Goal: Task Accomplishment & Management: Manage account settings

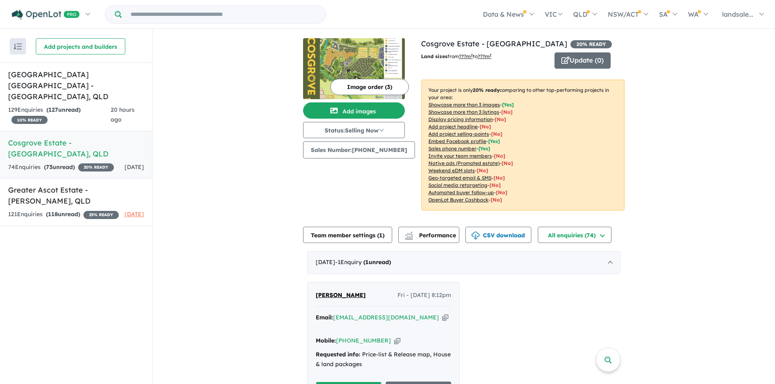
click at [35, 137] on h5 "Cosgrove Estate - [GEOGRAPHIC_DATA] , [GEOGRAPHIC_DATA]" at bounding box center [76, 148] width 136 height 22
click at [348, 87] on button "Image order ( 3 )" at bounding box center [369, 87] width 78 height 16
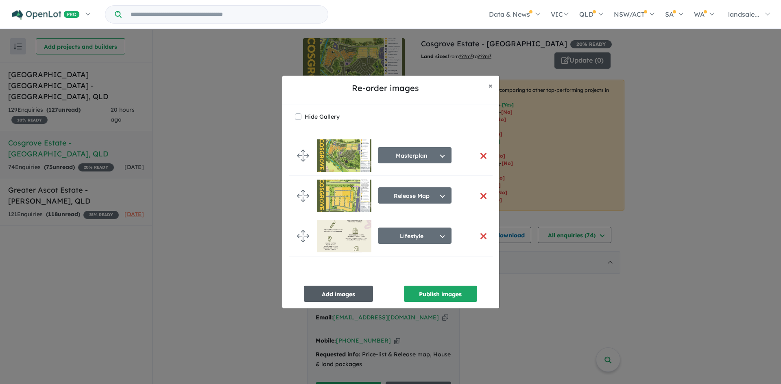
click at [329, 291] on button "Add images" at bounding box center [338, 294] width 69 height 16
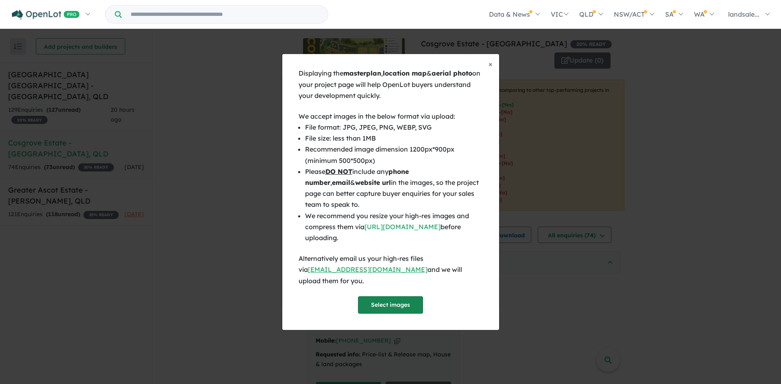
click at [388, 297] on button "Select images" at bounding box center [390, 304] width 65 height 17
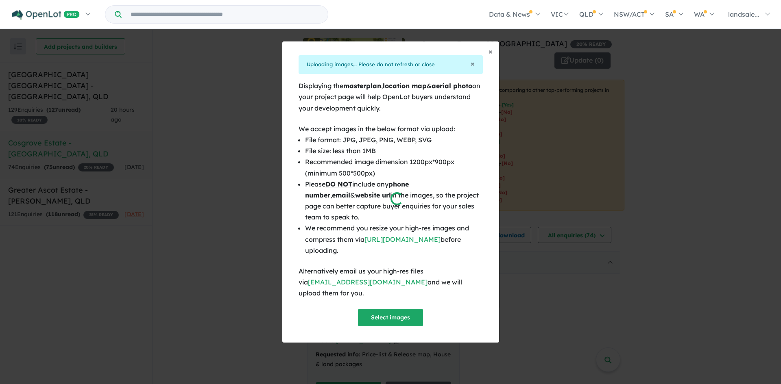
click at [384, 313] on div at bounding box center [390, 192] width 781 height 384
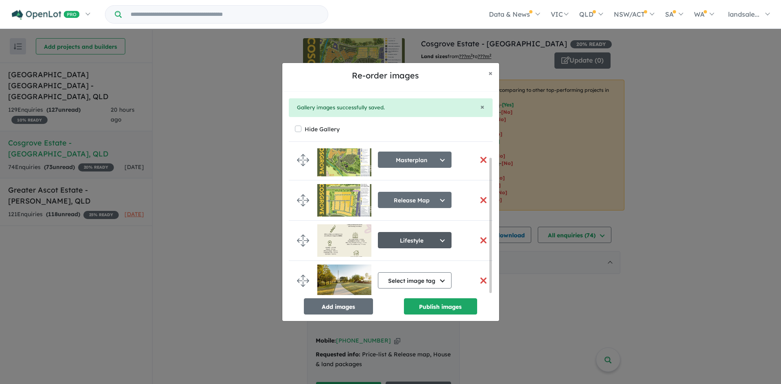
scroll to position [11, 0]
click at [340, 303] on button "Add images" at bounding box center [338, 306] width 69 height 16
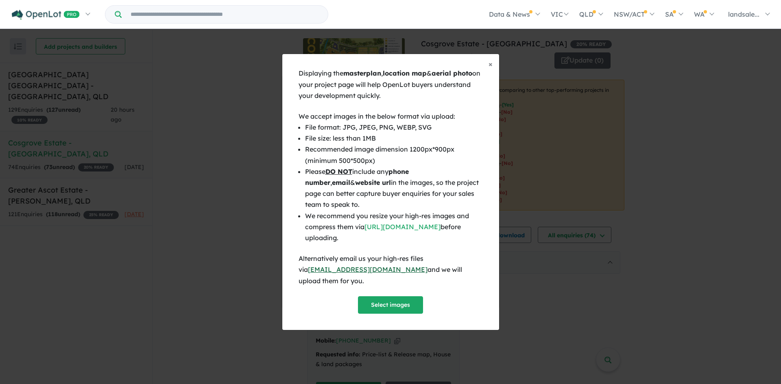
scroll to position [9, 0]
click at [383, 297] on button "Select images" at bounding box center [390, 304] width 65 height 17
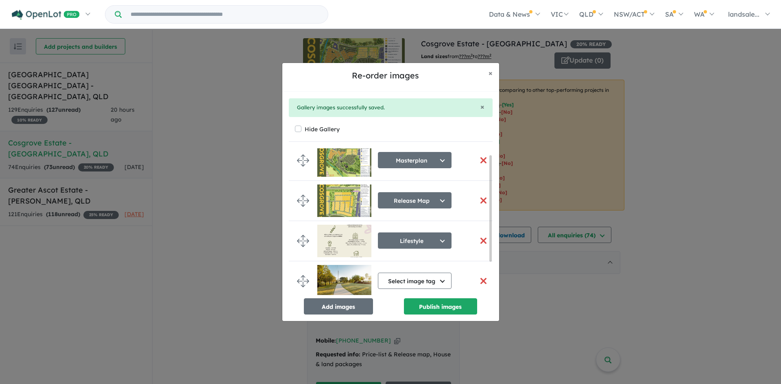
scroll to position [51, 0]
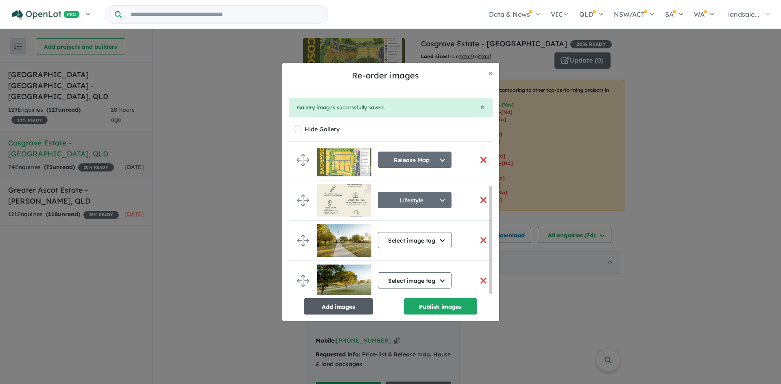
click at [333, 306] on button "Add images" at bounding box center [338, 306] width 69 height 16
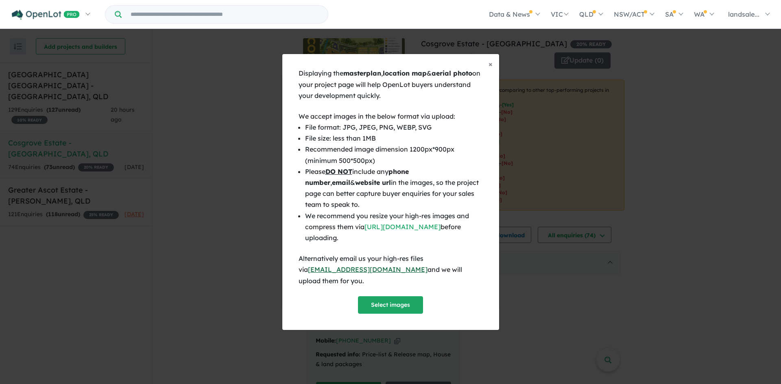
scroll to position [50, 0]
click at [390, 298] on button "Select images" at bounding box center [390, 304] width 65 height 17
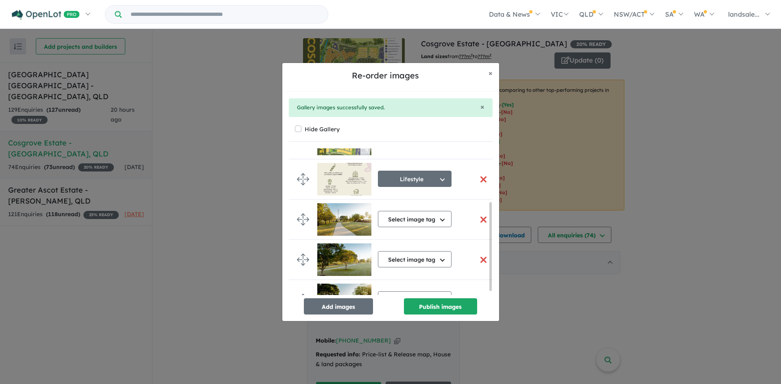
scroll to position [95, 0]
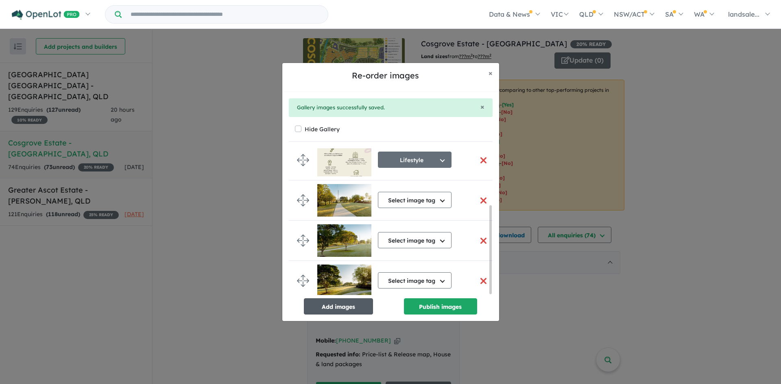
click at [344, 305] on button "Add images" at bounding box center [338, 306] width 69 height 16
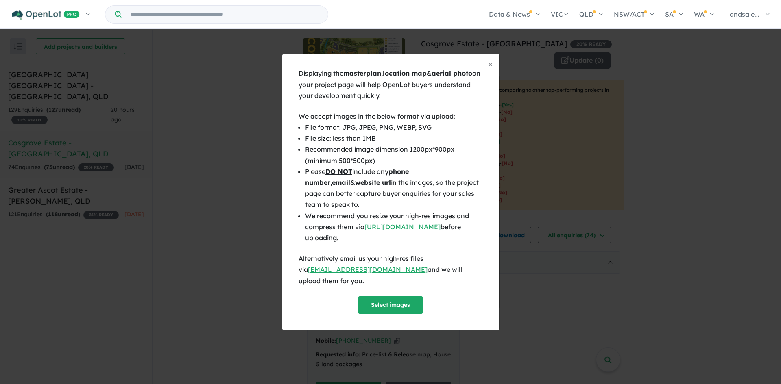
scroll to position [93, 0]
click at [381, 300] on button "Select images" at bounding box center [390, 304] width 65 height 17
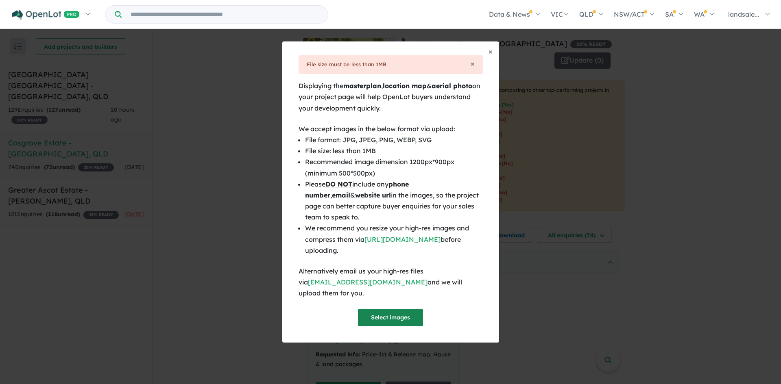
click at [383, 309] on button "Select images" at bounding box center [390, 317] width 65 height 17
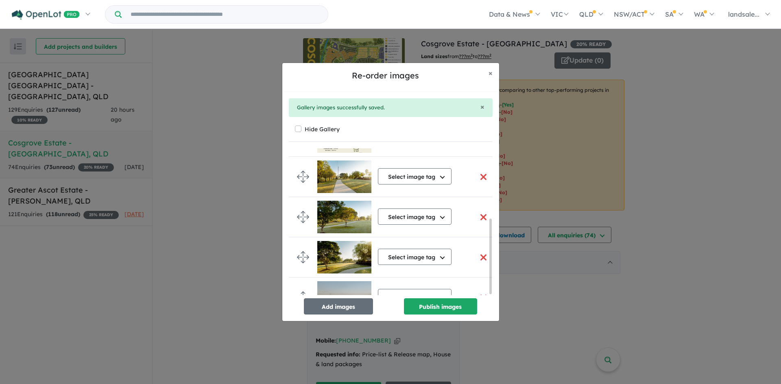
scroll to position [138, 0]
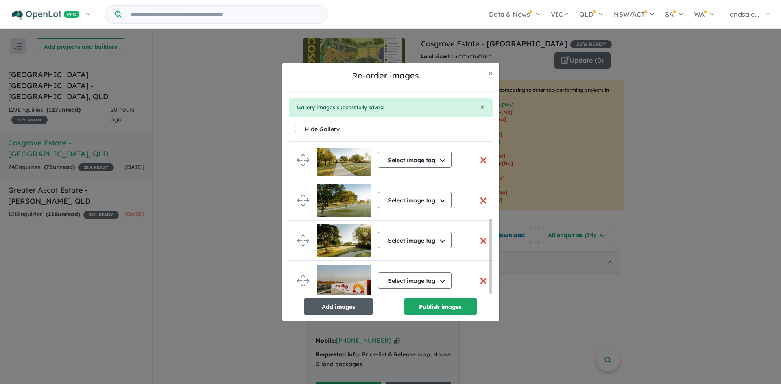
click at [337, 302] on button "Add images" at bounding box center [338, 306] width 69 height 16
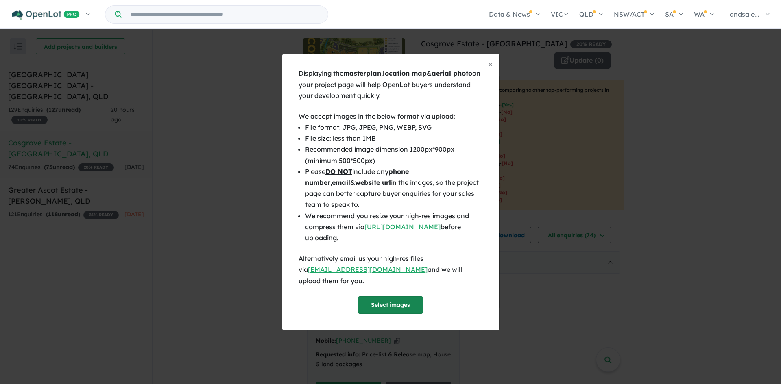
click at [387, 297] on button "Select images" at bounding box center [390, 304] width 65 height 17
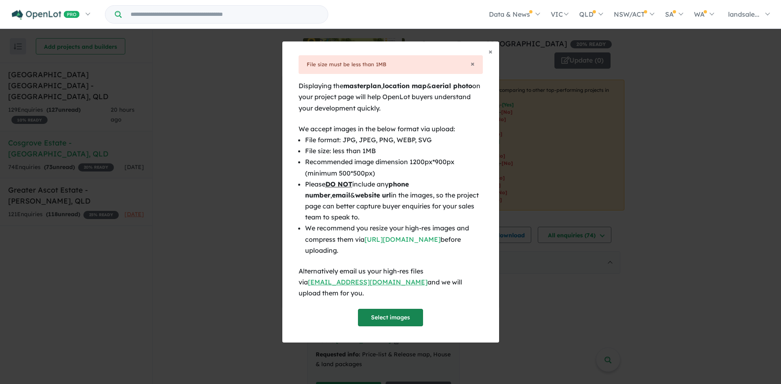
click at [389, 312] on button "Select images" at bounding box center [390, 317] width 65 height 17
click at [489, 55] on span "×" at bounding box center [490, 51] width 4 height 9
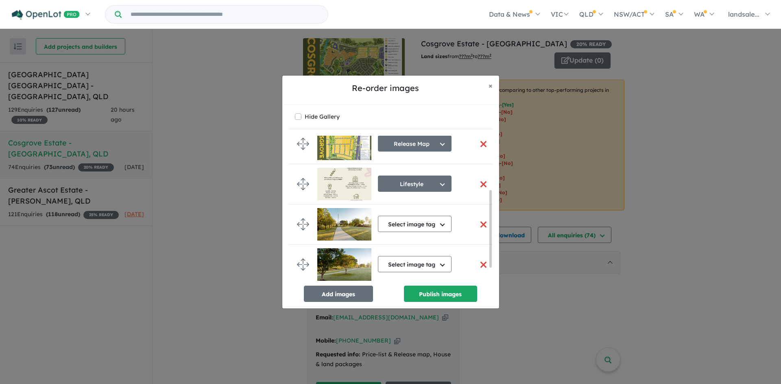
scroll to position [122, 0]
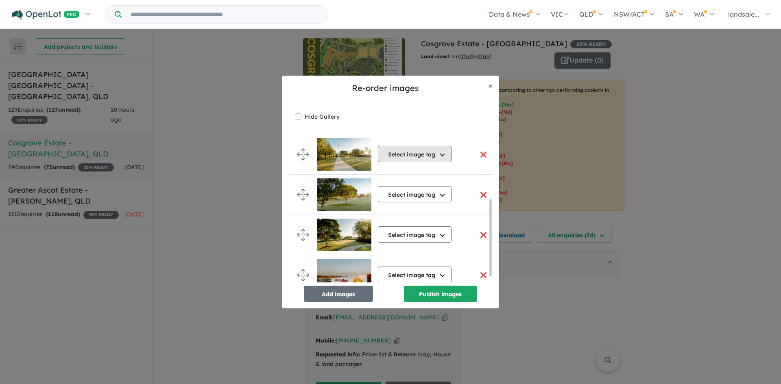
click at [441, 151] on button "Select image tag" at bounding box center [415, 154] width 74 height 16
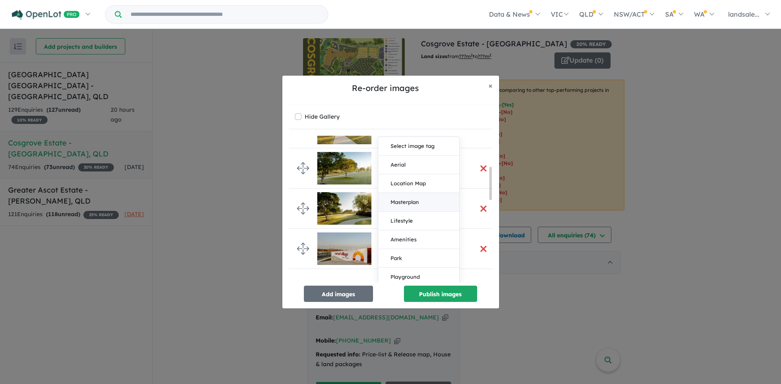
scroll to position [163, 0]
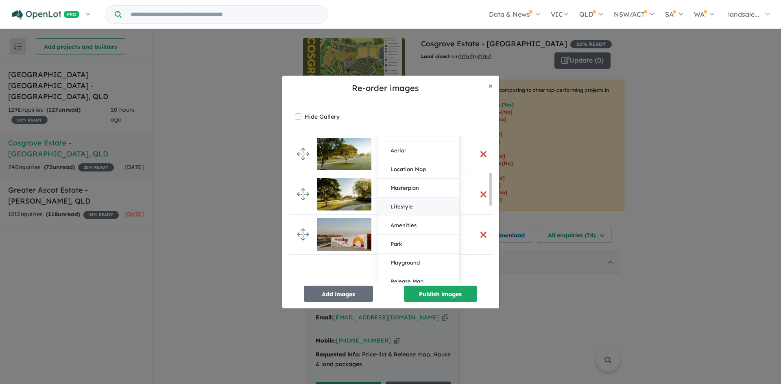
click at [406, 203] on button "Lifestyle" at bounding box center [418, 207] width 81 height 19
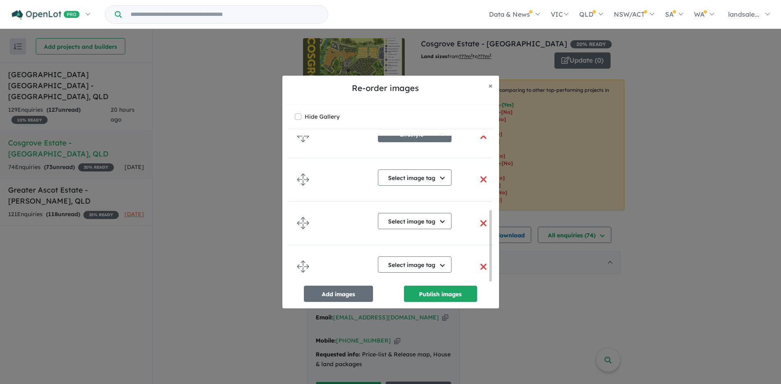
scroll to position [142, 0]
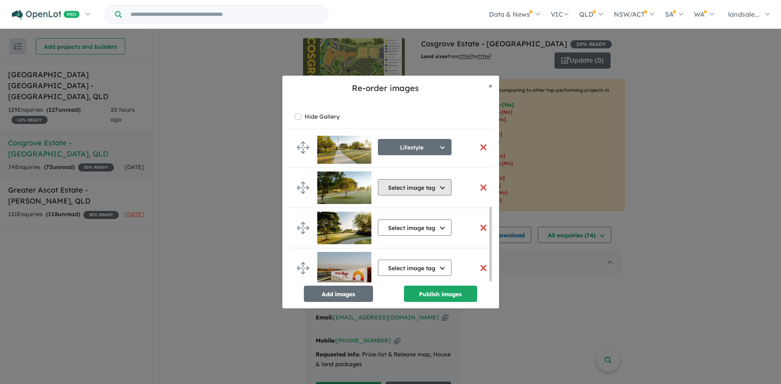
click at [443, 181] on button "Select image tag" at bounding box center [415, 187] width 74 height 16
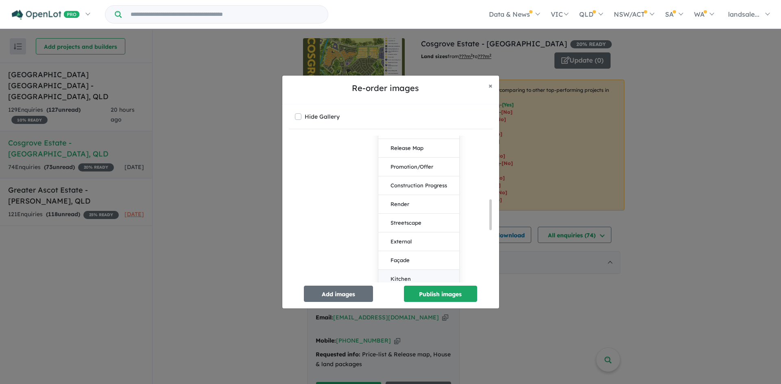
scroll to position [386, 0]
click at [413, 183] on button "Streetscape" at bounding box center [418, 183] width 81 height 19
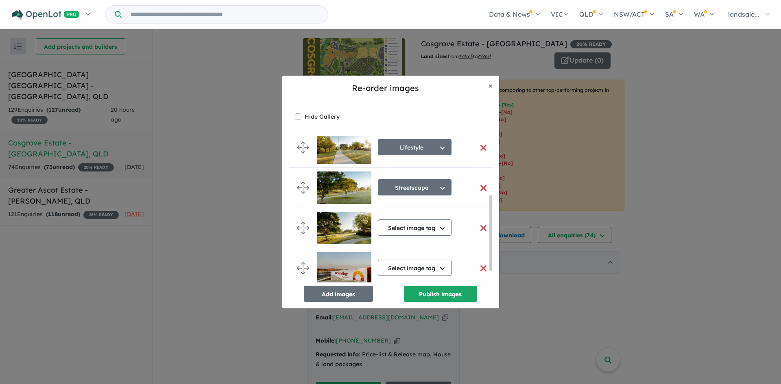
scroll to position [135, 0]
click at [439, 225] on button "Select image tag" at bounding box center [415, 228] width 74 height 16
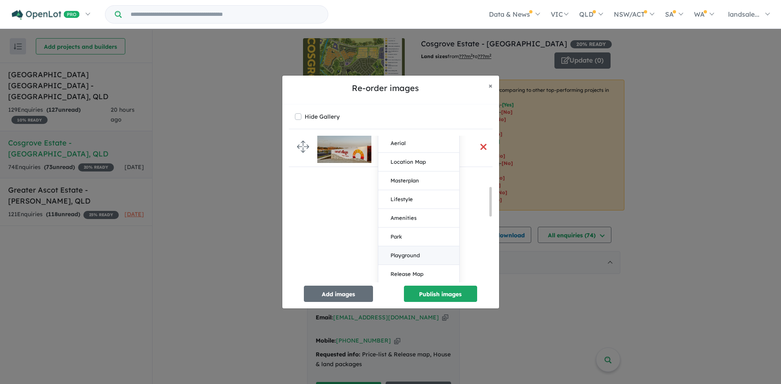
scroll to position [257, 0]
drag, startPoint x: 407, startPoint y: 196, endPoint x: 406, endPoint y: 200, distance: 4.6
click at [407, 196] on button "Lifestyle" at bounding box center [418, 196] width 81 height 19
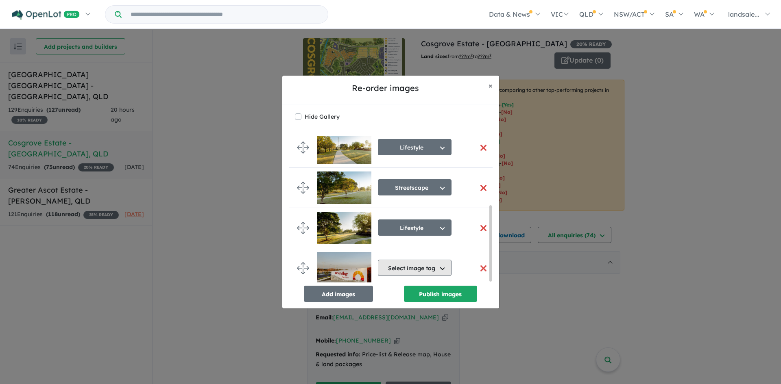
click at [445, 260] on button "Select image tag" at bounding box center [415, 268] width 74 height 16
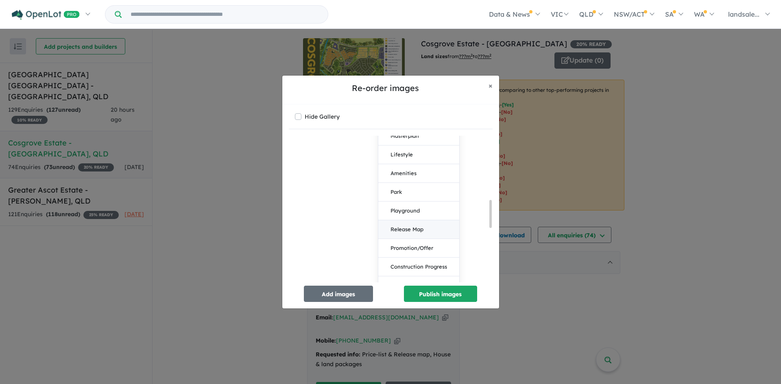
scroll to position [338, 0]
click at [411, 173] on button "Amenities" at bounding box center [418, 174] width 81 height 19
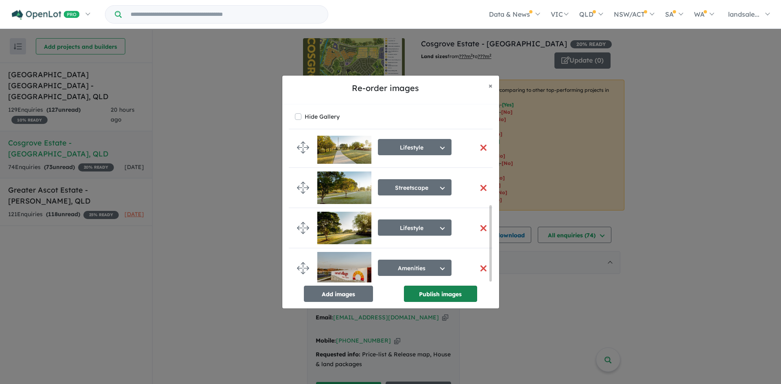
click at [431, 294] on button "Publish images" at bounding box center [440, 294] width 73 height 16
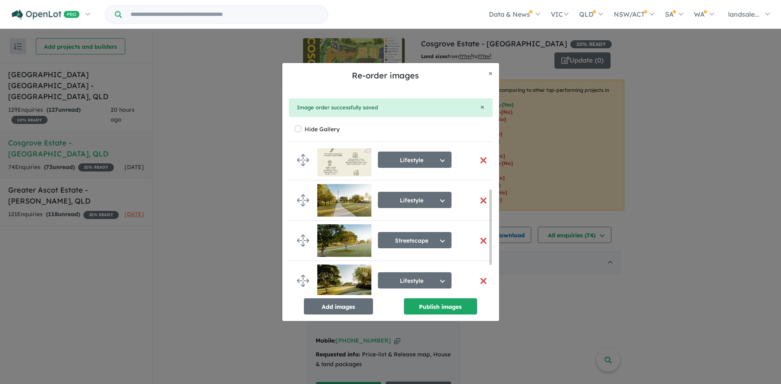
scroll to position [0, 0]
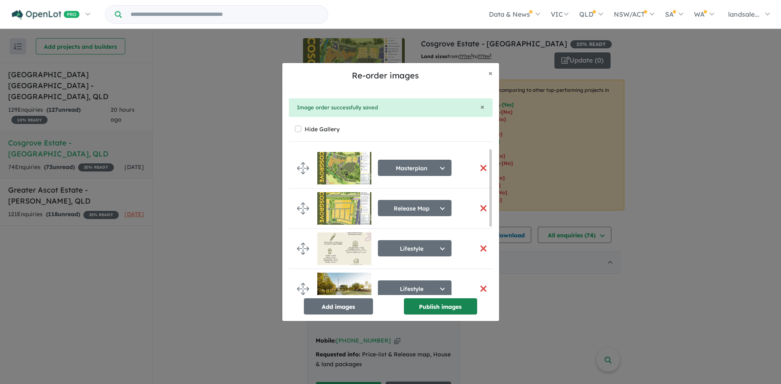
click at [432, 307] on button "Publish images" at bounding box center [440, 306] width 73 height 16
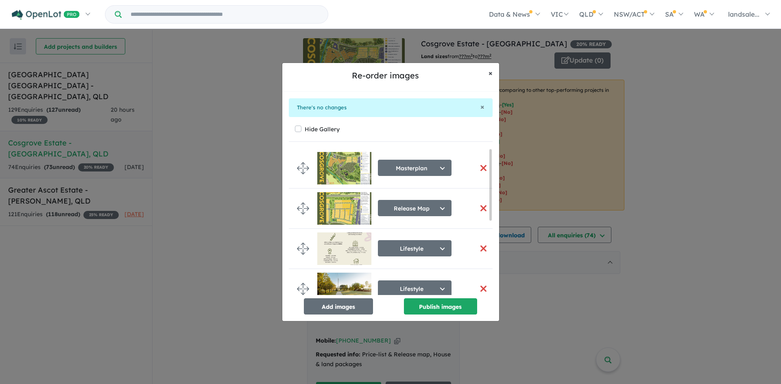
click at [490, 72] on span "×" at bounding box center [490, 72] width 4 height 9
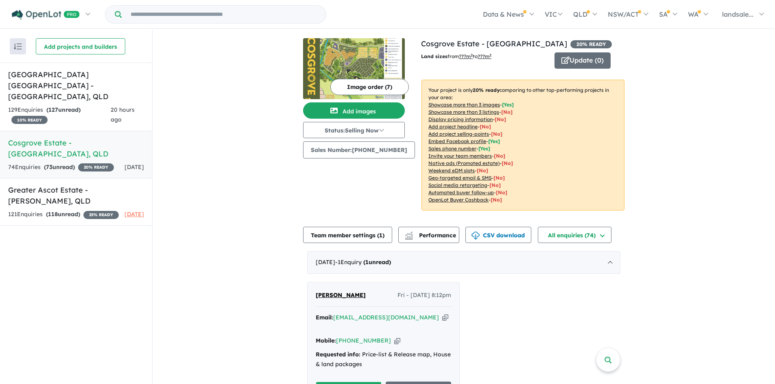
click at [346, 85] on button "Image order ( 7 )" at bounding box center [369, 87] width 78 height 16
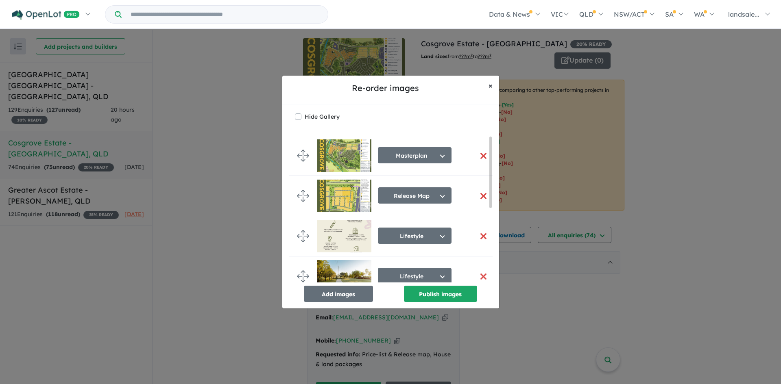
click at [492, 85] on span "×" at bounding box center [490, 85] width 4 height 9
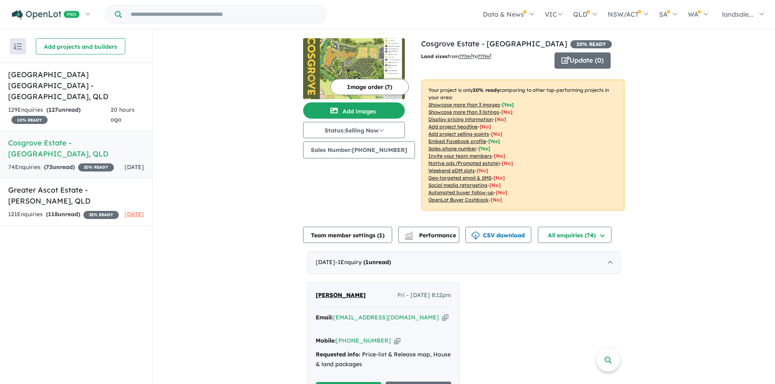
click at [350, 81] on button "Image order ( 7 )" at bounding box center [369, 87] width 78 height 16
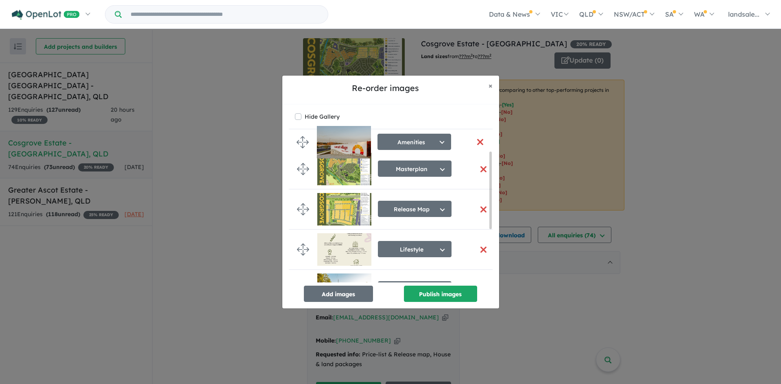
scroll to position [17, 0]
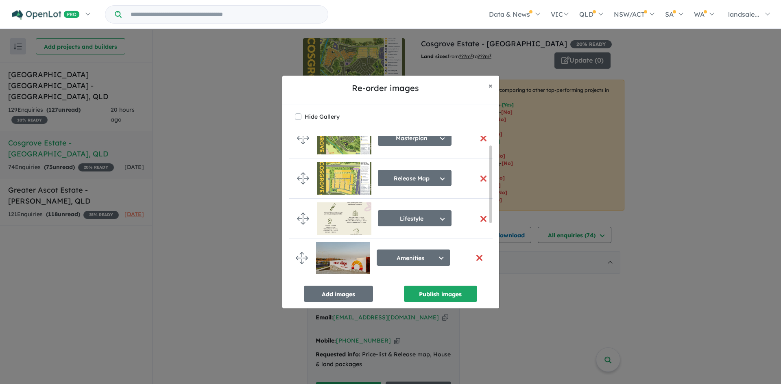
drag, startPoint x: 302, startPoint y: 263, endPoint x: 301, endPoint y: 257, distance: 6.6
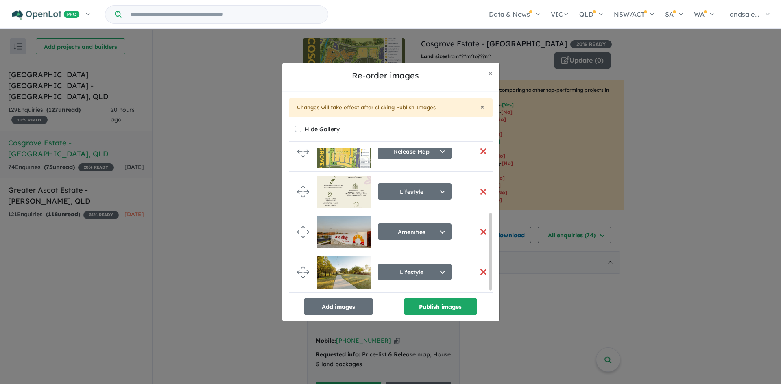
scroll to position [132, 0]
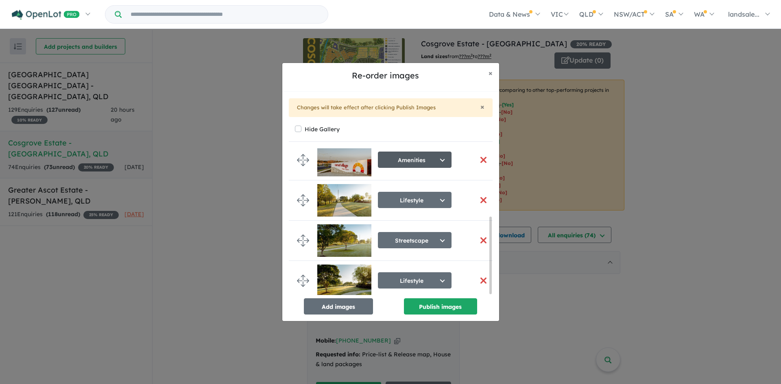
click at [443, 154] on button "Amenities" at bounding box center [415, 160] width 74 height 16
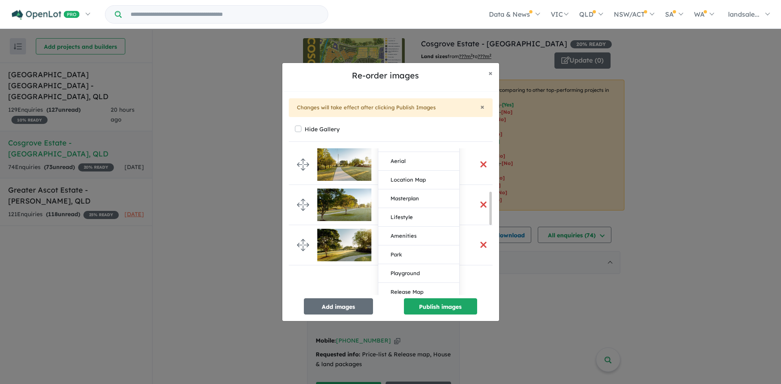
scroll to position [91, 0]
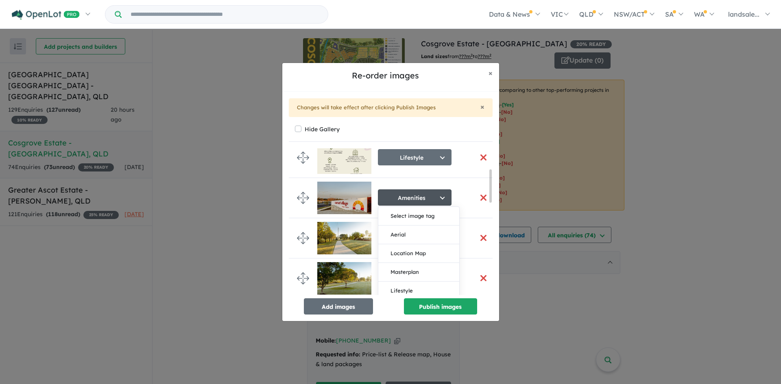
click at [481, 128] on div "Hide Gallery" at bounding box center [391, 129] width 192 height 11
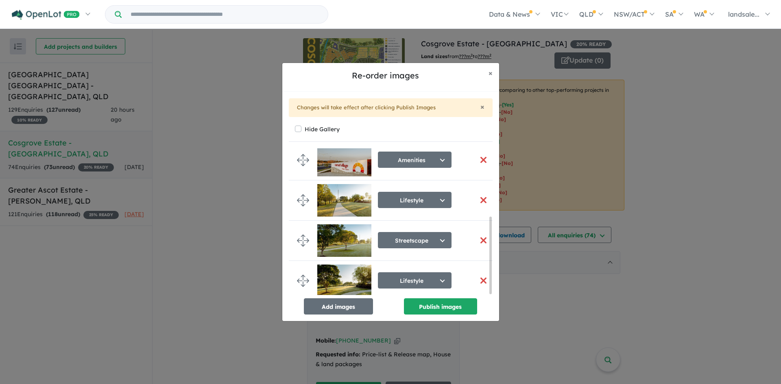
scroll to position [132, 0]
click at [339, 307] on button "Add images" at bounding box center [338, 306] width 69 height 16
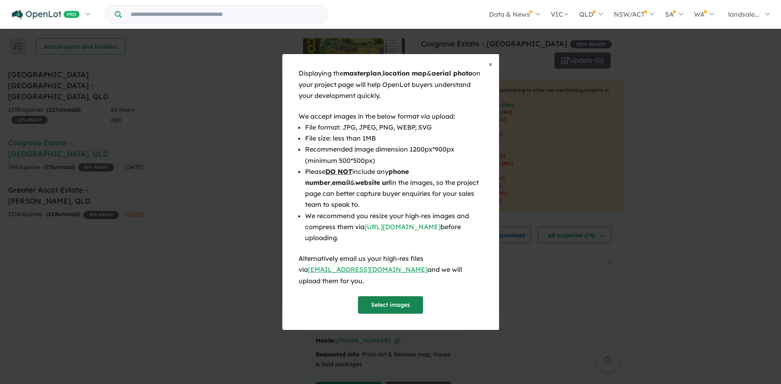
click at [384, 299] on button "Select images" at bounding box center [390, 304] width 65 height 17
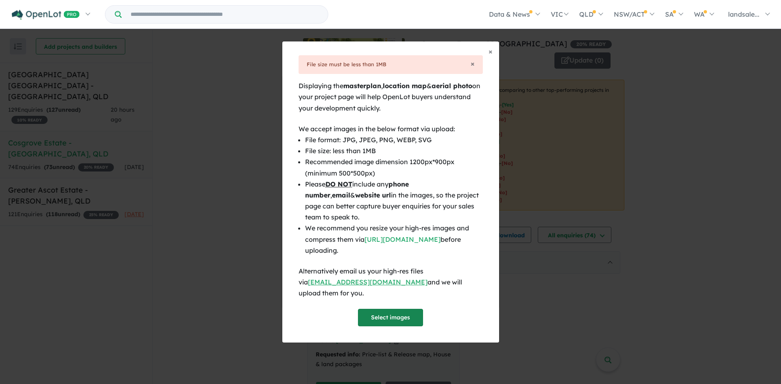
click at [383, 309] on button "Select images" at bounding box center [390, 317] width 65 height 17
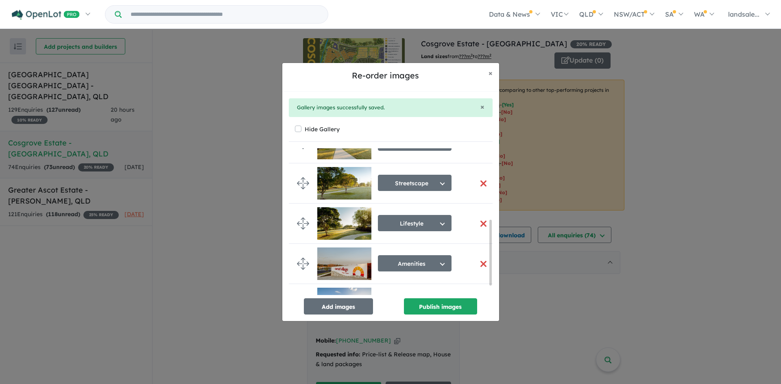
scroll to position [182, 0]
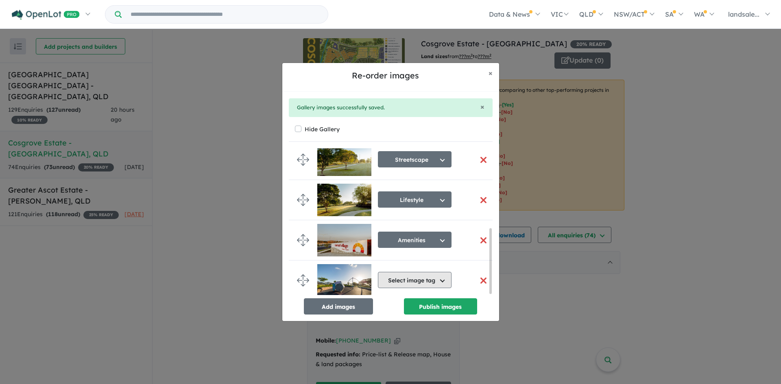
click at [430, 279] on button "Select image tag" at bounding box center [415, 280] width 74 height 16
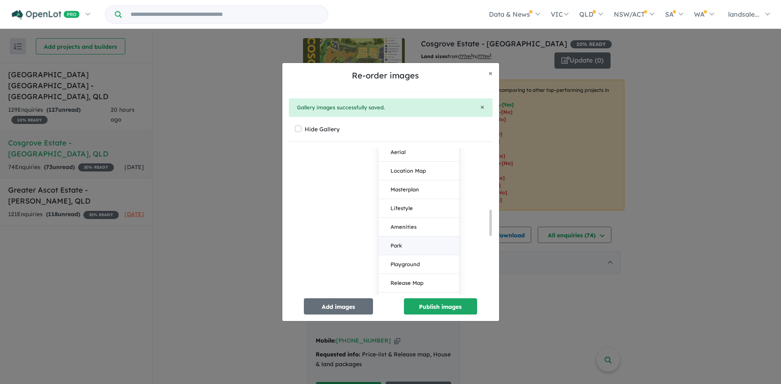
click at [400, 241] on button "Park" at bounding box center [418, 246] width 81 height 19
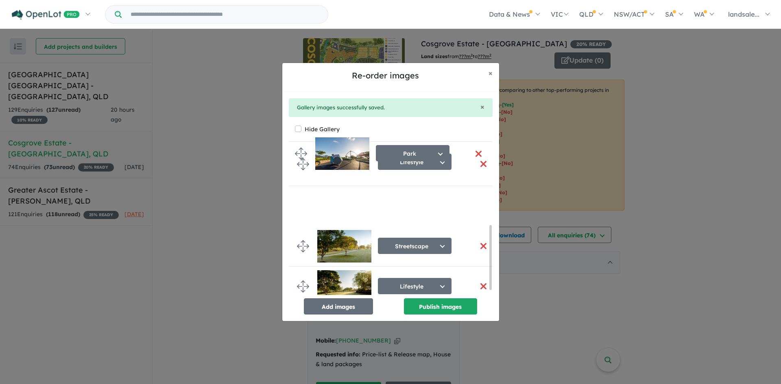
scroll to position [111, 0]
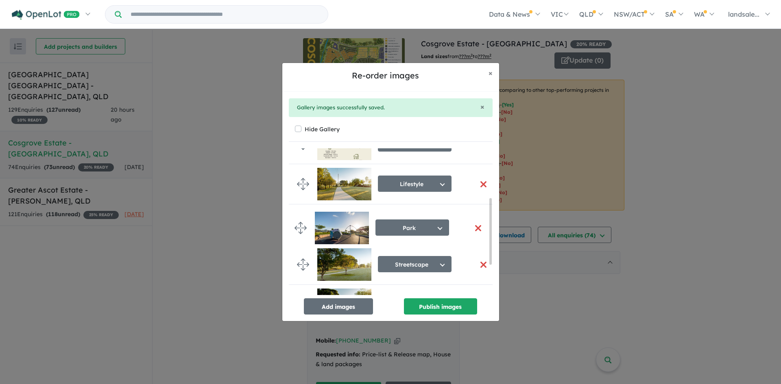
drag, startPoint x: 301, startPoint y: 277, endPoint x: 299, endPoint y: 227, distance: 50.1
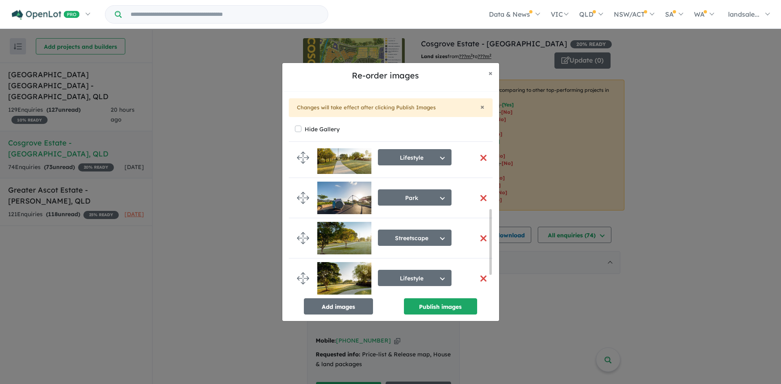
scroll to position [178, 0]
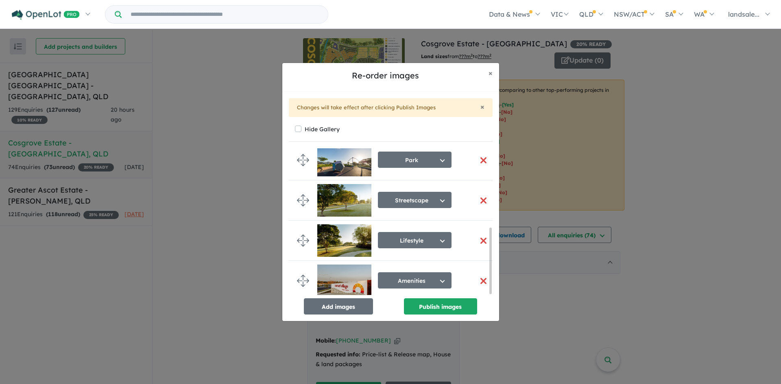
click at [482, 236] on button "button" at bounding box center [483, 240] width 17 height 17
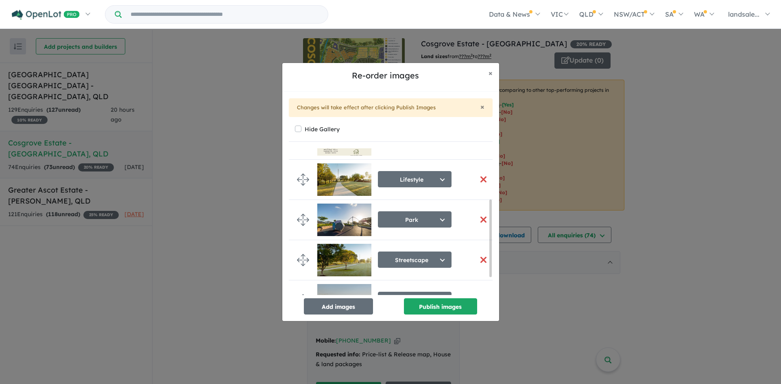
scroll to position [132, 0]
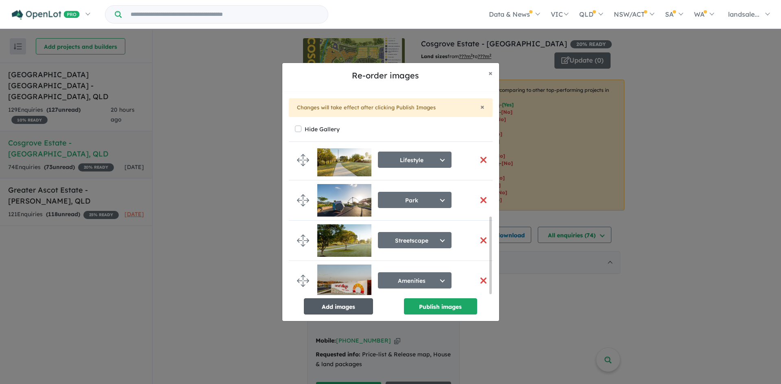
click at [320, 306] on button "Add images" at bounding box center [338, 306] width 69 height 16
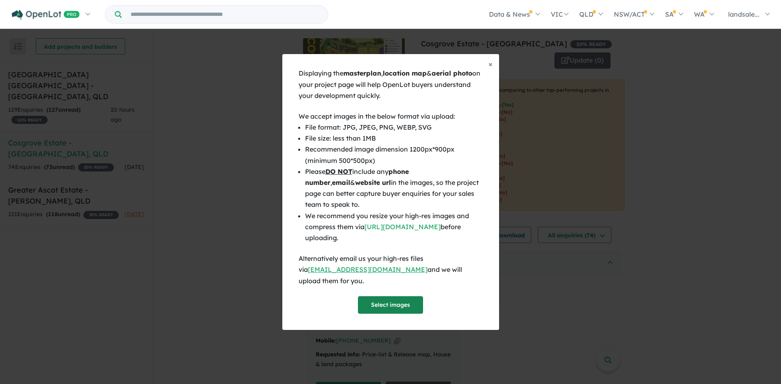
click at [375, 297] on button "Select images" at bounding box center [390, 304] width 65 height 17
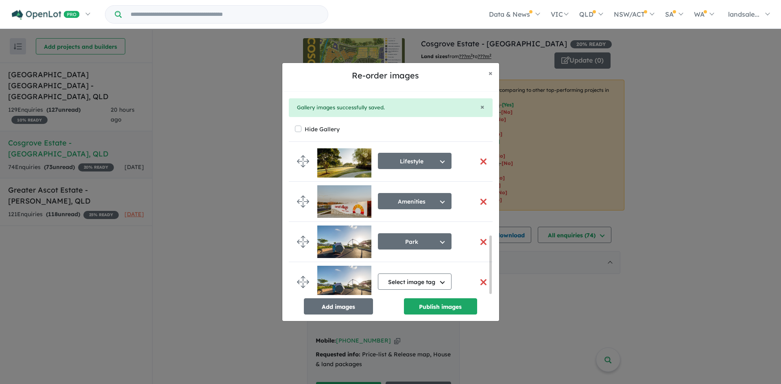
scroll to position [222, 0]
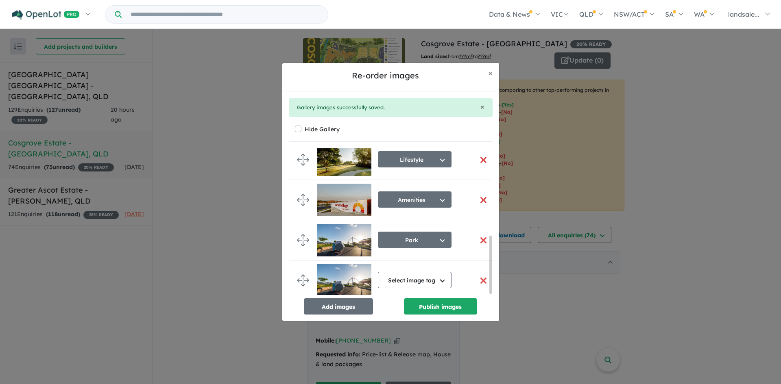
click at [477, 277] on button "button" at bounding box center [483, 280] width 17 height 17
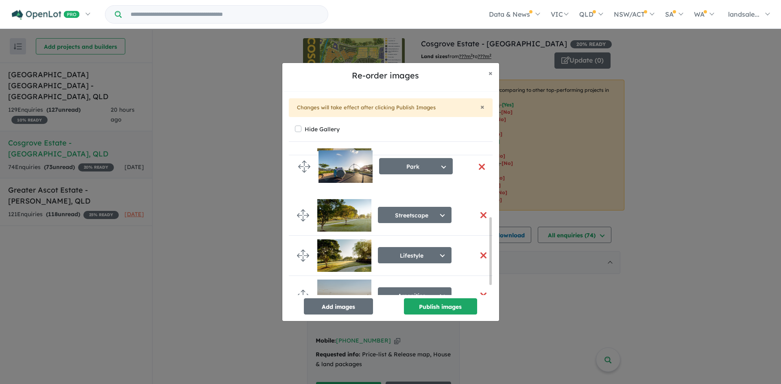
scroll to position [152, 0]
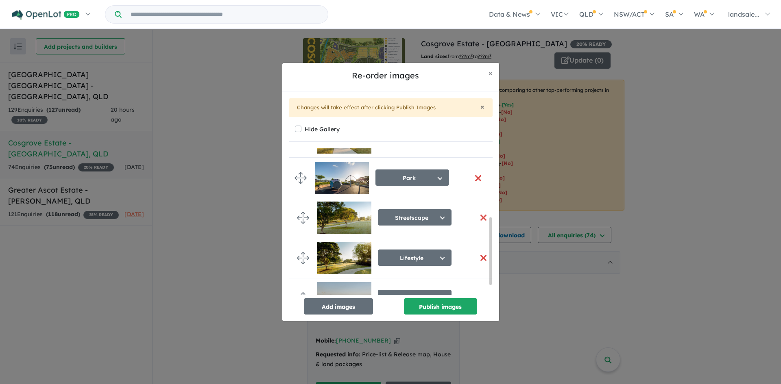
drag, startPoint x: 305, startPoint y: 276, endPoint x: 303, endPoint y: 179, distance: 97.2
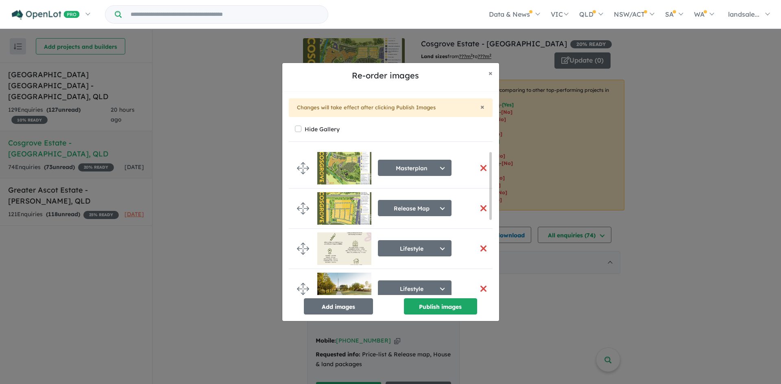
scroll to position [81, 0]
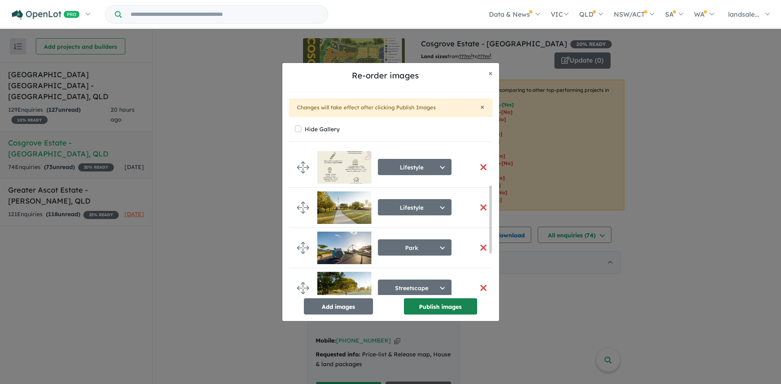
click at [442, 302] on button "Publish images" at bounding box center [440, 306] width 73 height 16
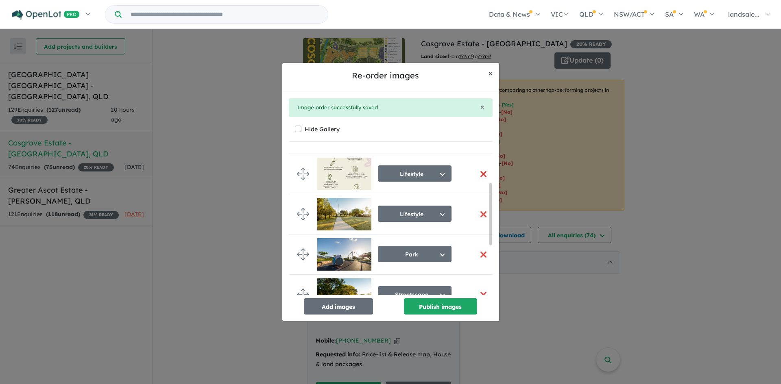
click at [488, 73] on span "×" at bounding box center [490, 72] width 4 height 9
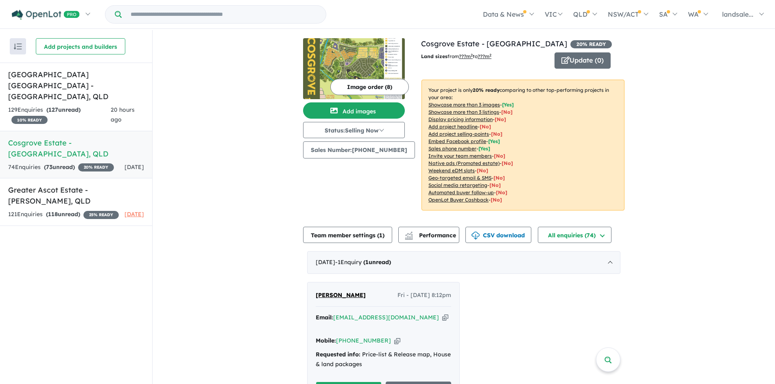
click at [353, 60] on img at bounding box center [354, 68] width 102 height 61
click at [368, 88] on button "Image order ( 8 )" at bounding box center [369, 87] width 78 height 16
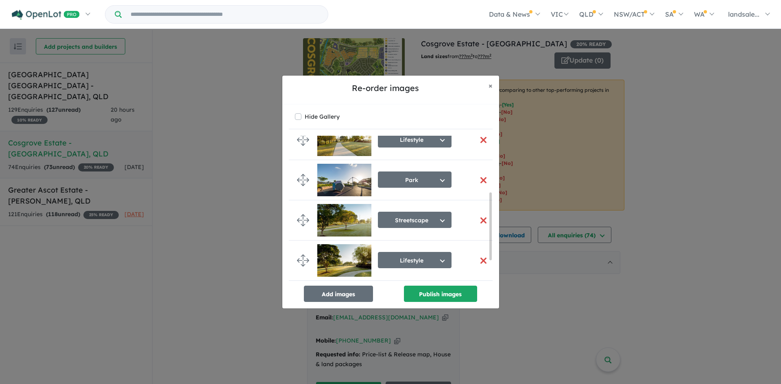
scroll to position [163, 0]
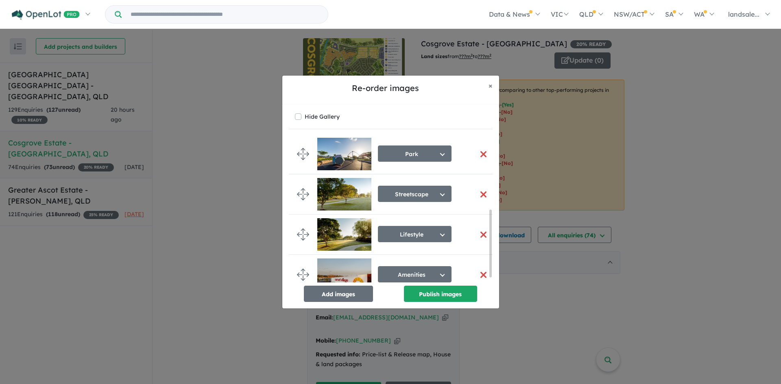
click at [479, 233] on button "button" at bounding box center [483, 234] width 17 height 17
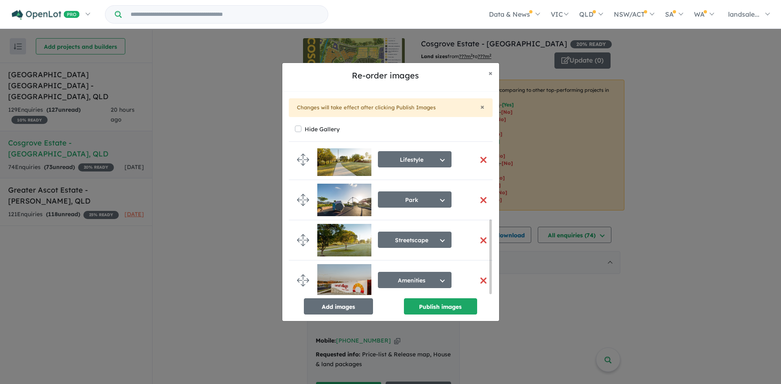
scroll to position [141, 0]
click at [435, 305] on button "Publish images" at bounding box center [440, 306] width 73 height 16
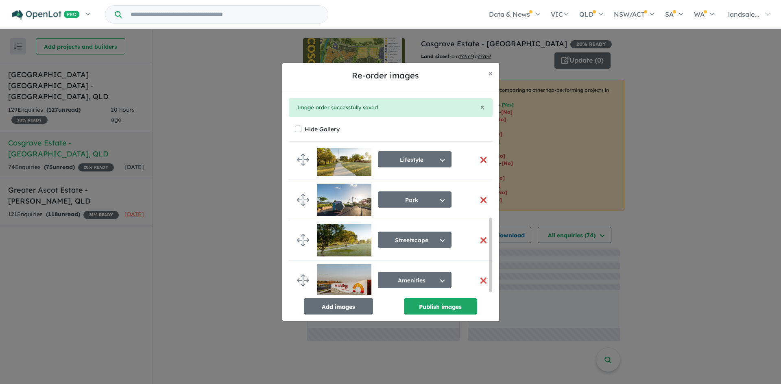
scroll to position [138, 0]
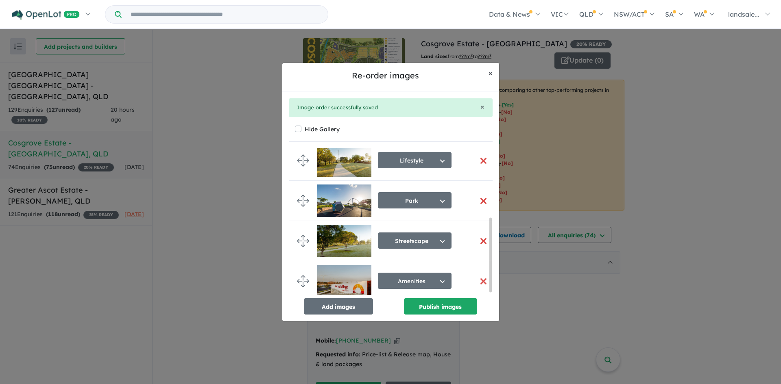
click at [490, 70] on span "×" at bounding box center [490, 72] width 4 height 9
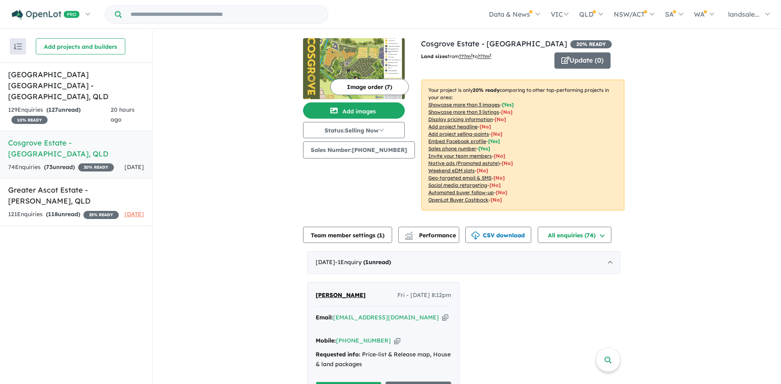
scroll to position [137, 0]
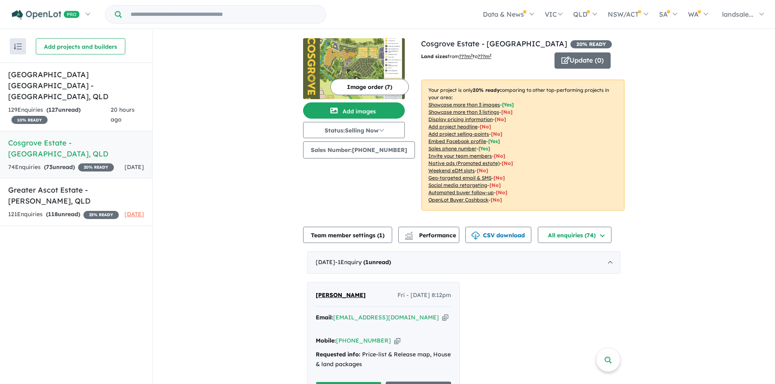
click at [366, 85] on button "Image order ( 7 )" at bounding box center [369, 87] width 78 height 16
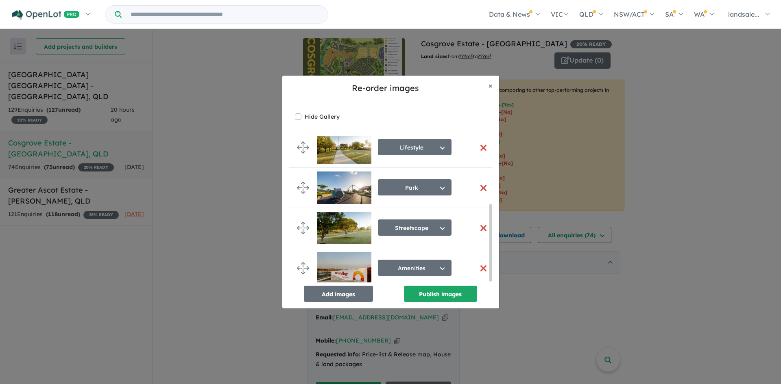
scroll to position [132, 0]
drag, startPoint x: 489, startPoint y: 84, endPoint x: 490, endPoint y: 39, distance: 45.1
click at [490, 84] on span "×" at bounding box center [490, 85] width 4 height 9
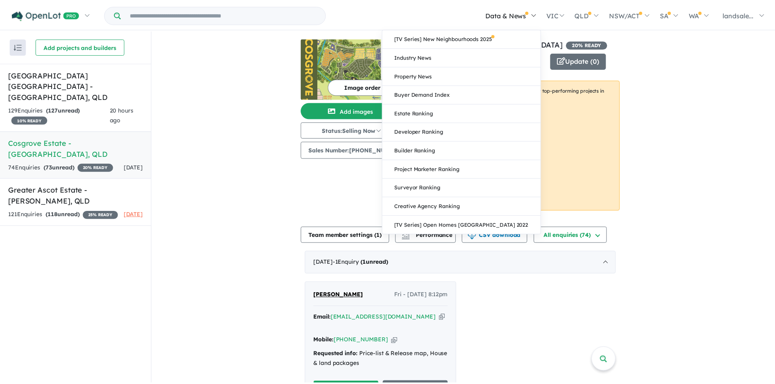
scroll to position [130, 0]
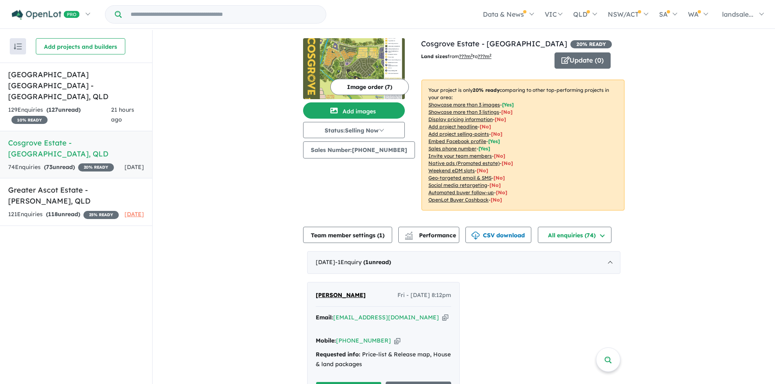
click at [358, 82] on button "Image order ( 7 )" at bounding box center [369, 87] width 78 height 16
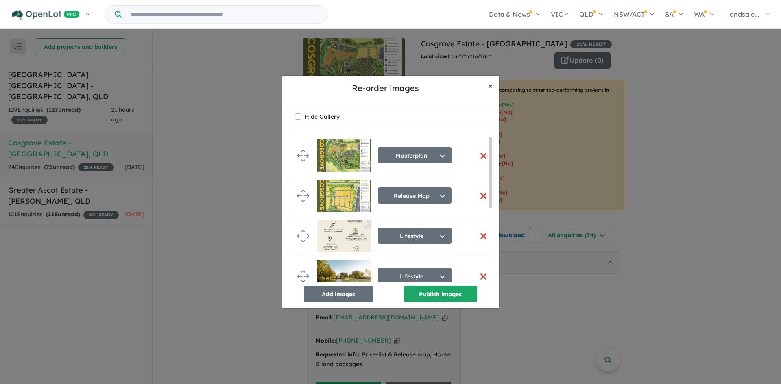
click at [491, 85] on span "×" at bounding box center [490, 85] width 4 height 9
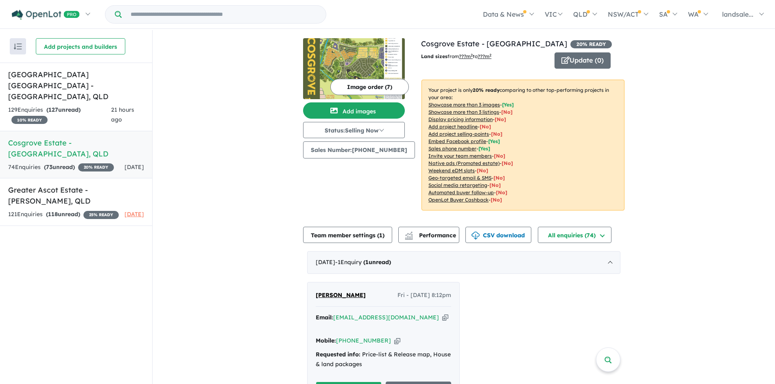
click at [363, 83] on button "Image order ( 7 )" at bounding box center [369, 87] width 78 height 16
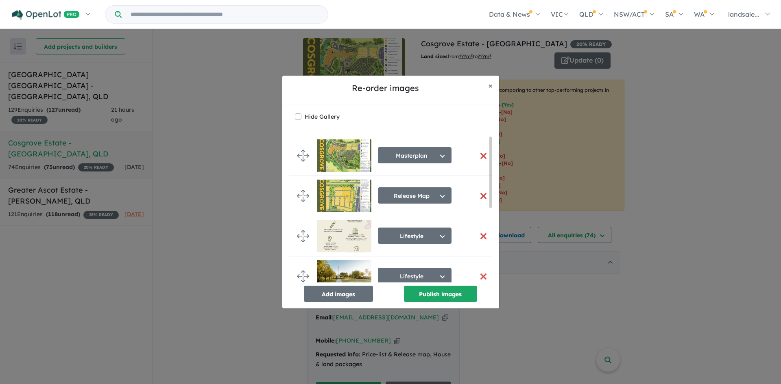
click at [363, 48] on div "Re-order images × Close Hide Gallery Masterplan Select image tag Aerial Locatio…" at bounding box center [390, 192] width 781 height 384
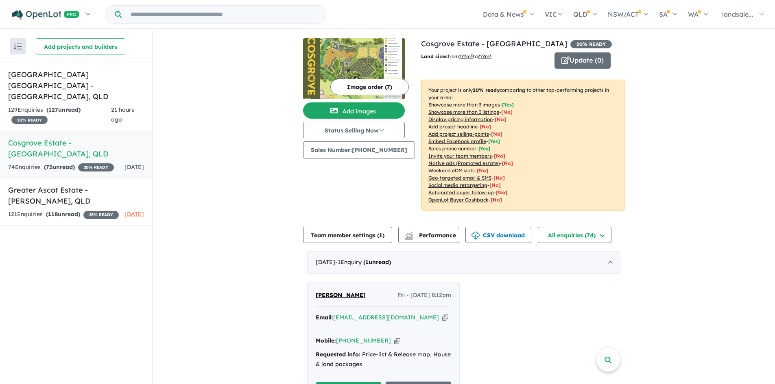
click at [366, 61] on img at bounding box center [354, 68] width 102 height 61
click at [352, 87] on button "Image order ( 7 )" at bounding box center [369, 87] width 78 height 16
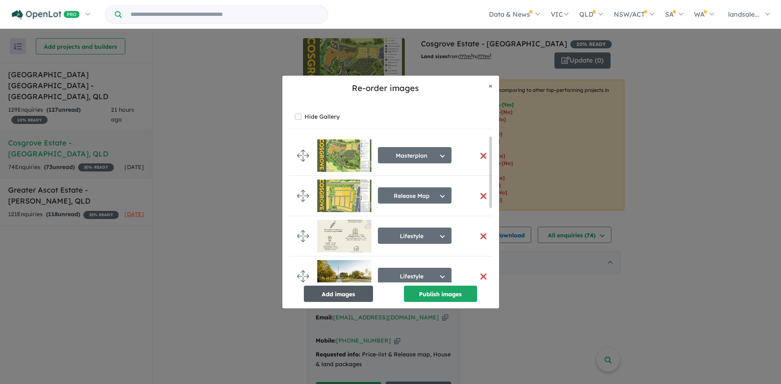
click at [332, 292] on button "Add images" at bounding box center [338, 294] width 69 height 16
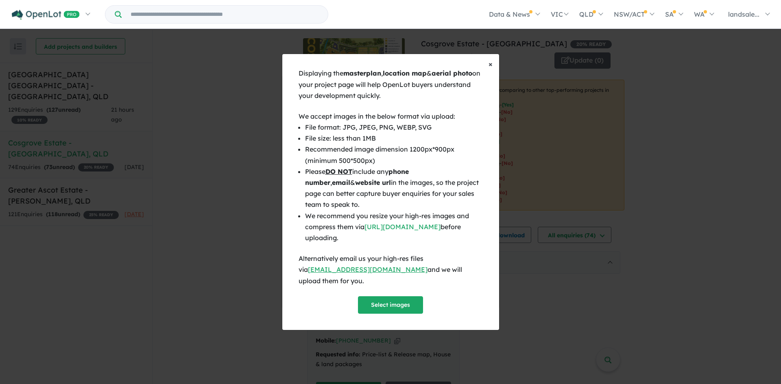
click at [488, 68] on span "×" at bounding box center [490, 63] width 4 height 9
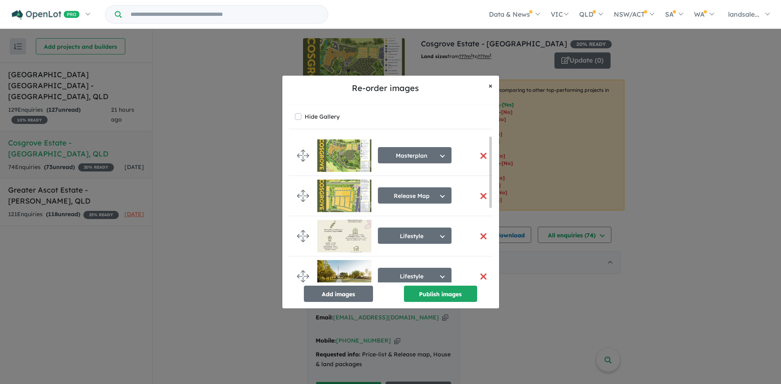
click at [490, 85] on span "×" at bounding box center [490, 85] width 4 height 9
